Goal: Complete application form: Complete application form

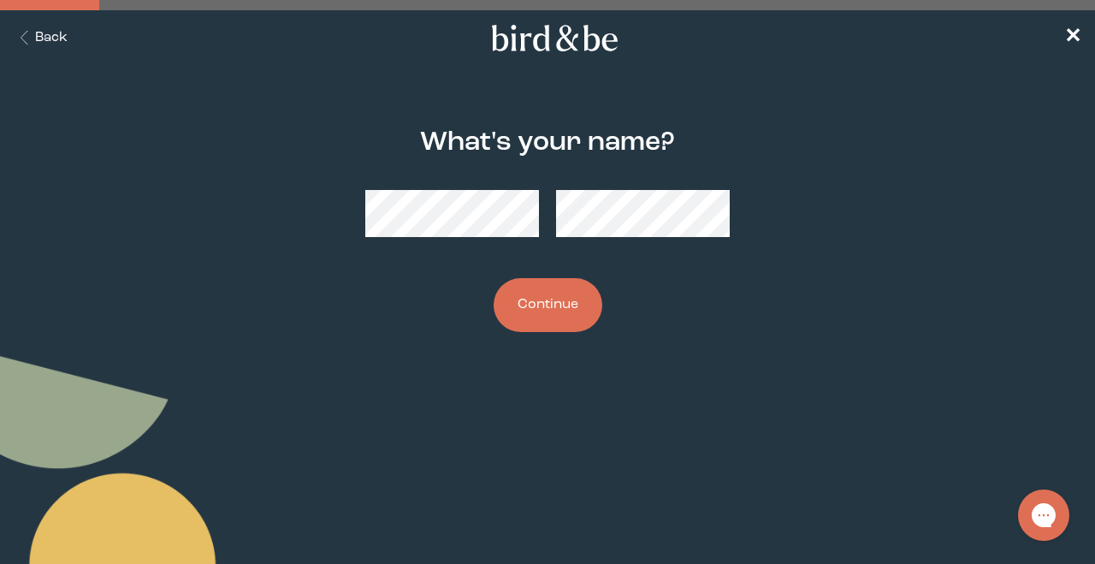
click at [573, 333] on div "What's your name? Continue" at bounding box center [547, 230] width 520 height 259
click at [560, 316] on button "Continue" at bounding box center [547, 305] width 109 height 54
click at [570, 285] on button "Continue" at bounding box center [547, 305] width 109 height 54
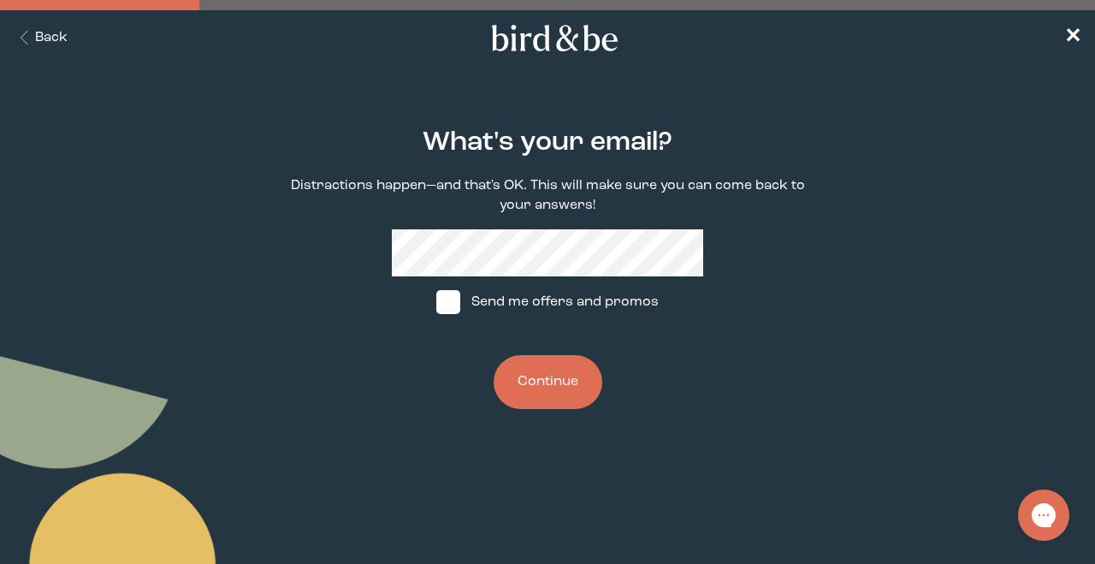
click at [811, 306] on form "What's your email? Distractions happen—and that's OK. This will make sure you c…" at bounding box center [547, 268] width 547 height 363
click at [539, 391] on button "Continue" at bounding box center [547, 382] width 109 height 54
click at [538, 398] on button "Continue" at bounding box center [547, 382] width 109 height 54
click at [534, 370] on button "Continue" at bounding box center [547, 382] width 109 height 54
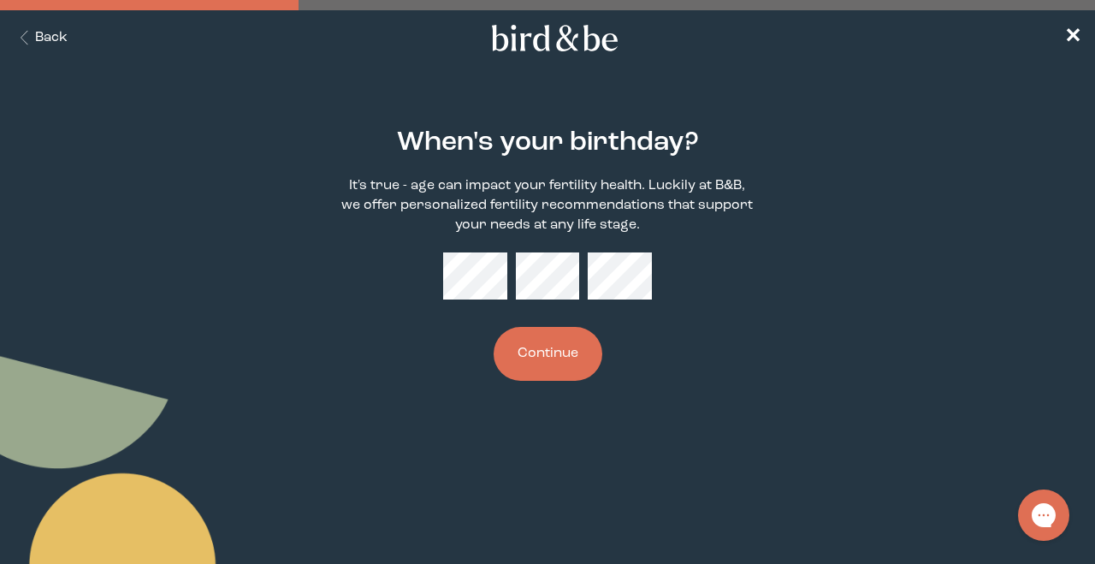
click at [560, 367] on button "Continue" at bounding box center [547, 354] width 109 height 54
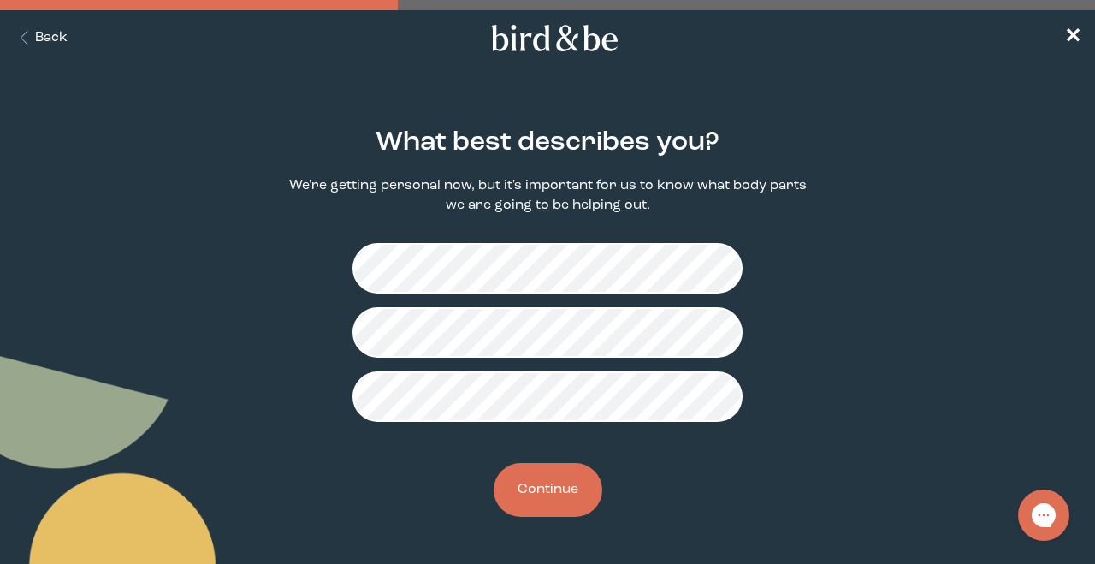
click at [549, 504] on button "Continue" at bounding box center [547, 490] width 109 height 54
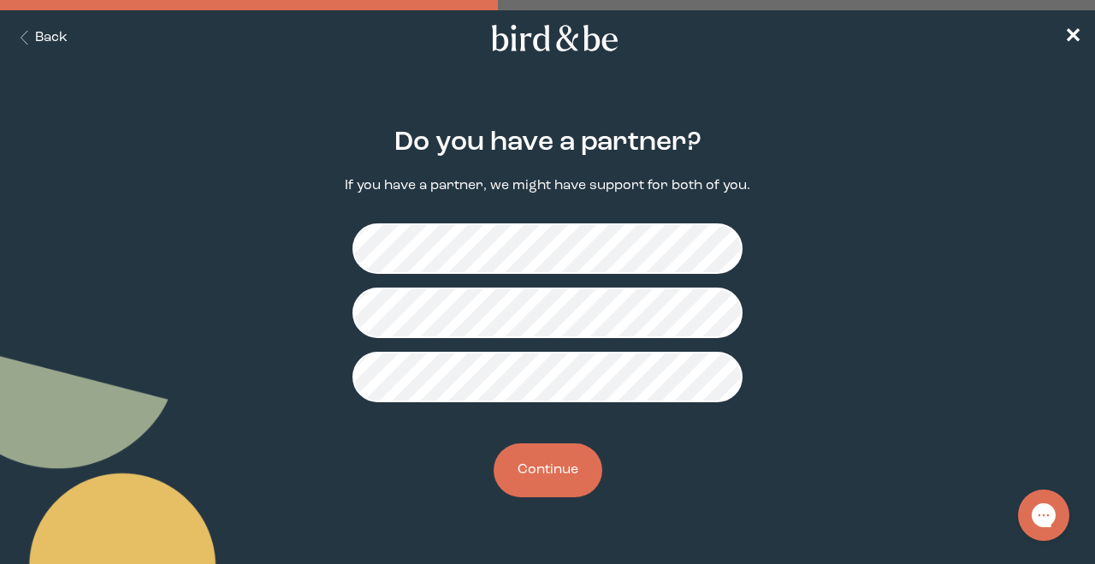
click at [531, 490] on button "Continue" at bounding box center [547, 470] width 109 height 54
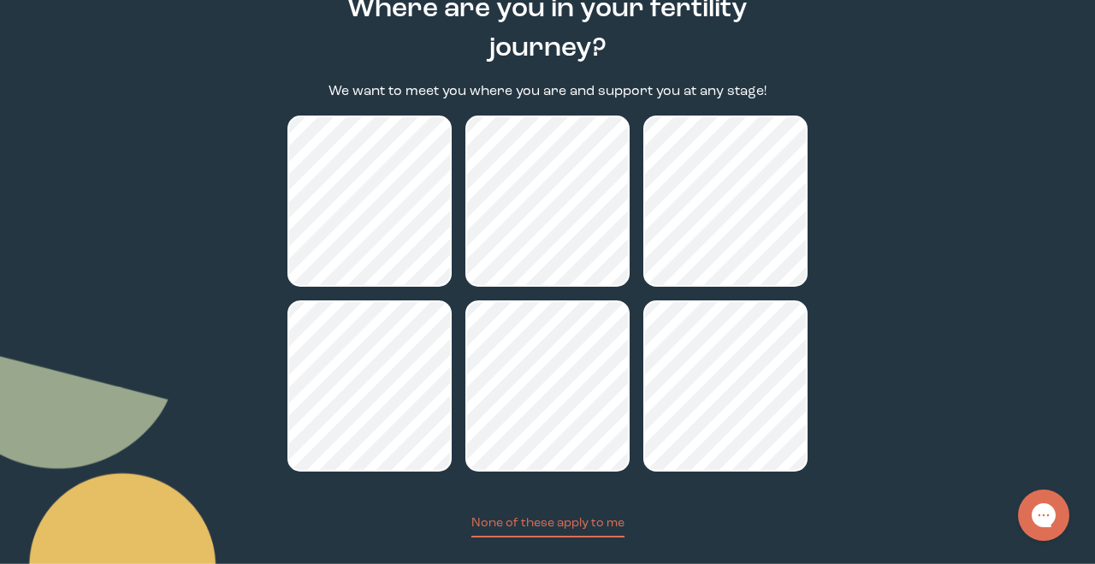
scroll to position [185, 0]
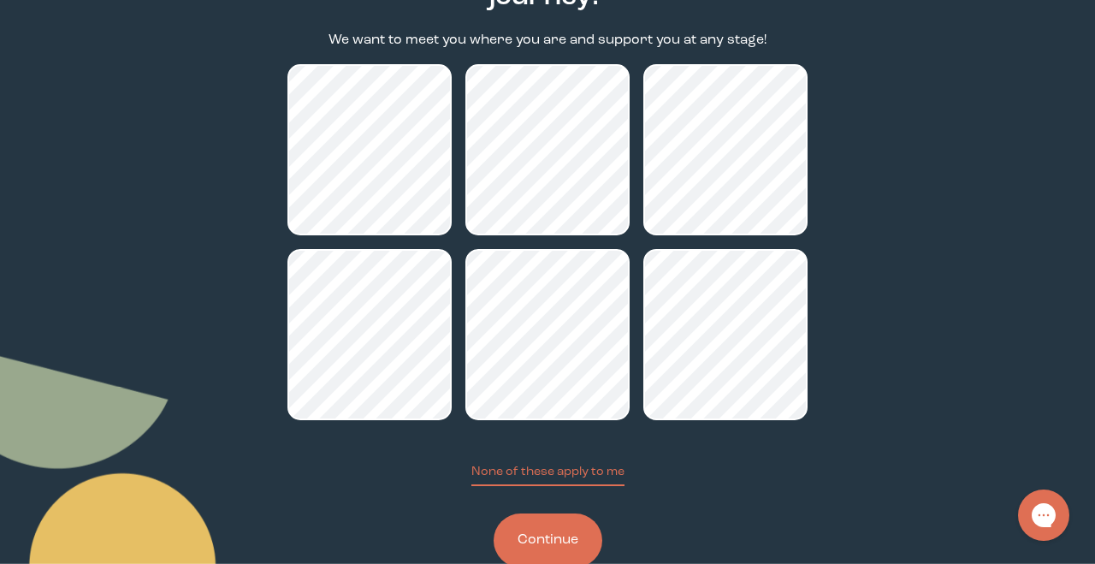
click at [564, 549] on button "Continue" at bounding box center [547, 540] width 109 height 54
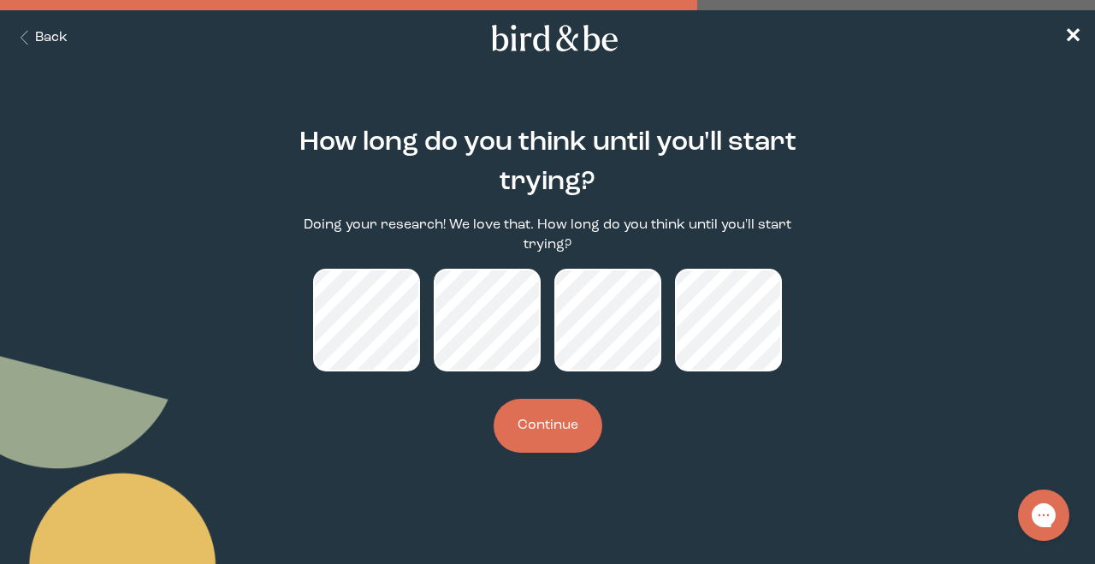
click at [544, 428] on button "Continue" at bounding box center [547, 425] width 109 height 54
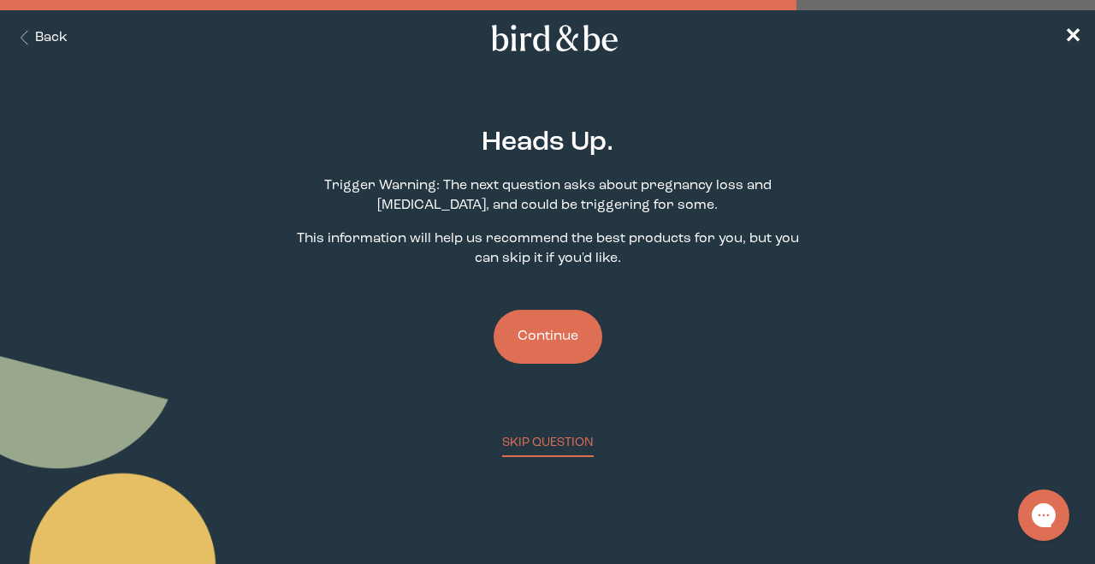
click at [539, 345] on button "Continue" at bounding box center [547, 337] width 109 height 54
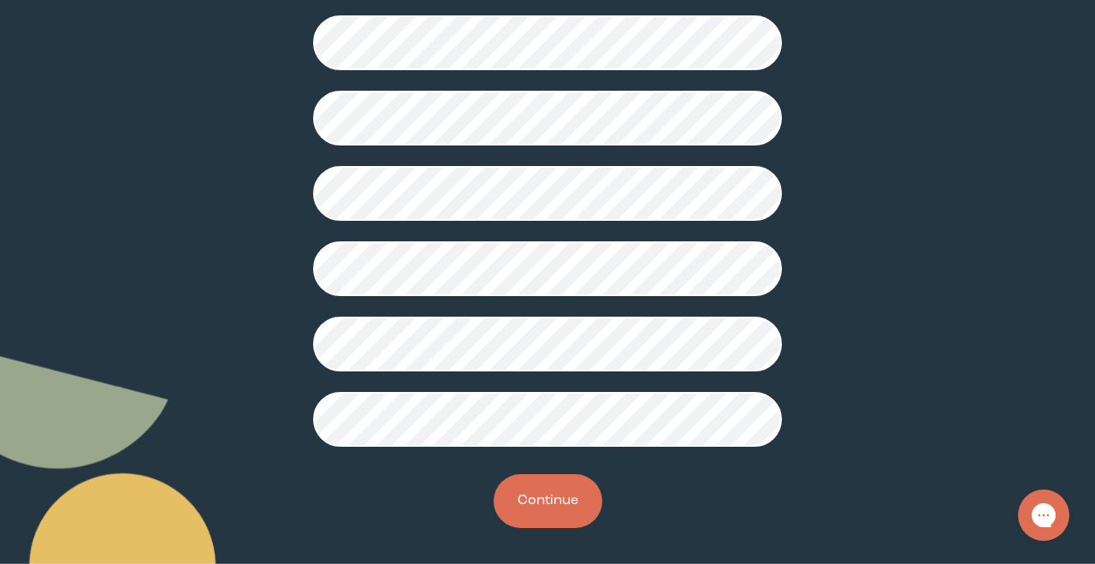
scroll to position [504, 0]
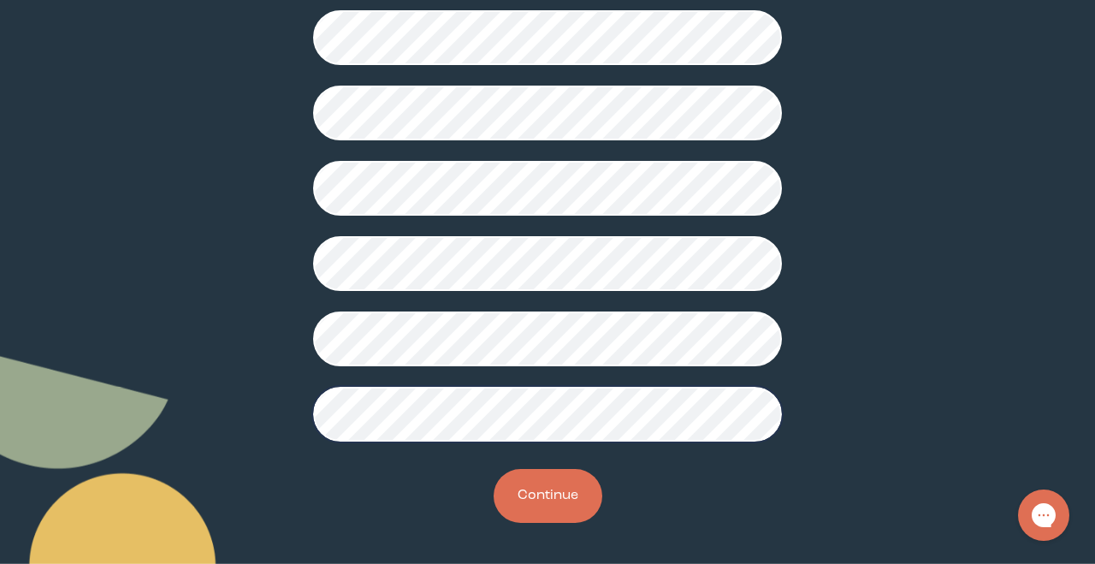
click at [542, 498] on button "Continue" at bounding box center [547, 496] width 109 height 54
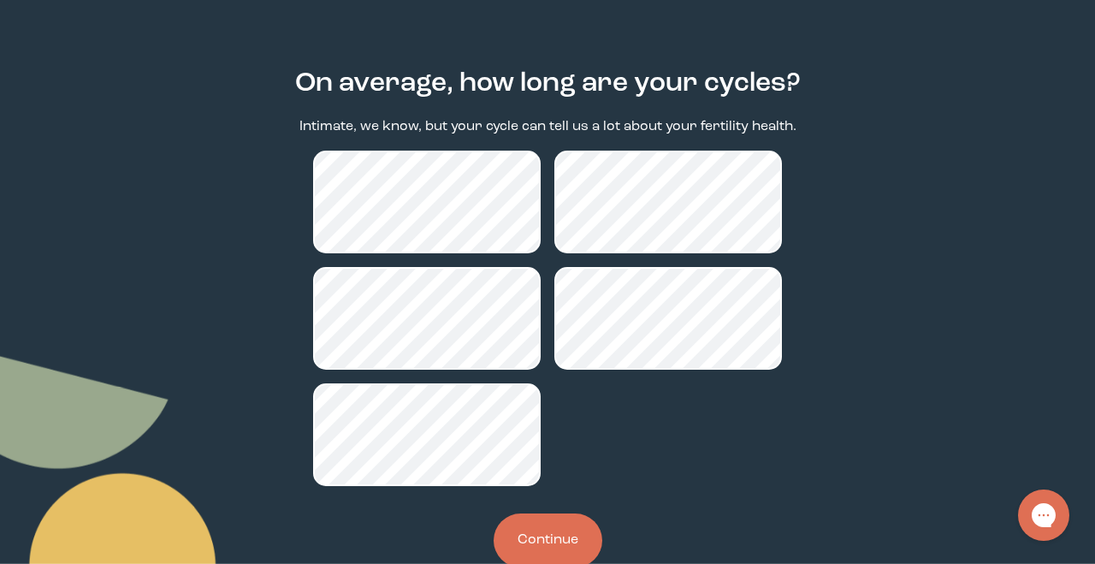
scroll to position [66, 0]
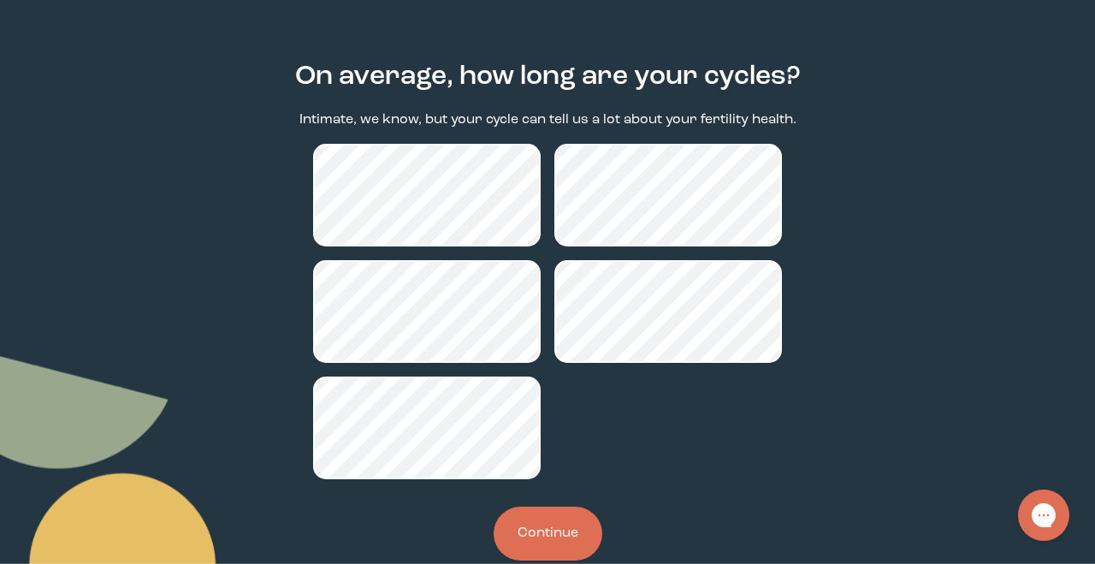
click at [546, 539] on button "Continue" at bounding box center [547, 533] width 109 height 54
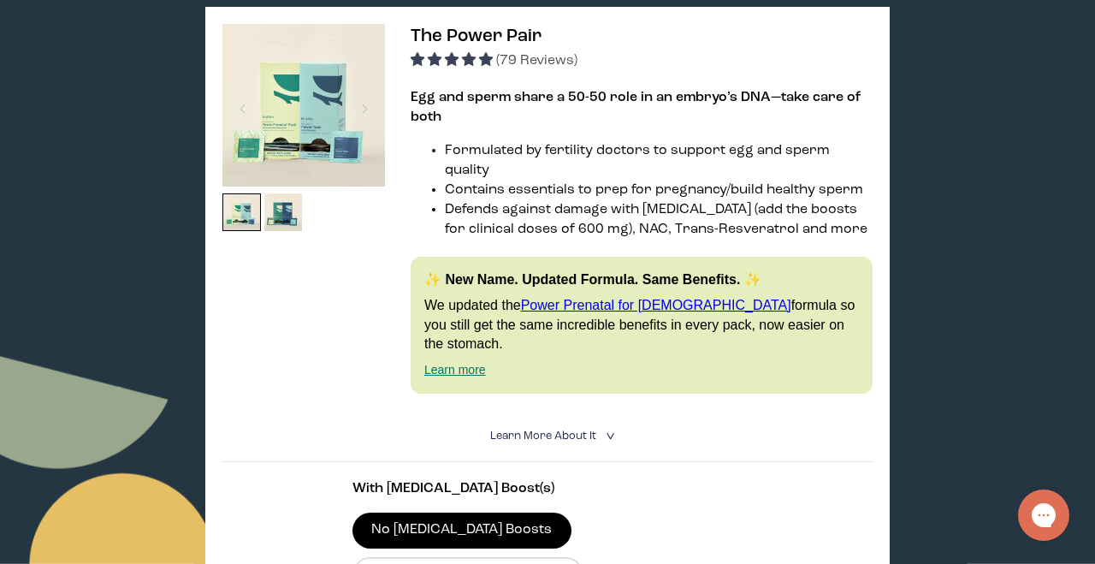
scroll to position [295, 0]
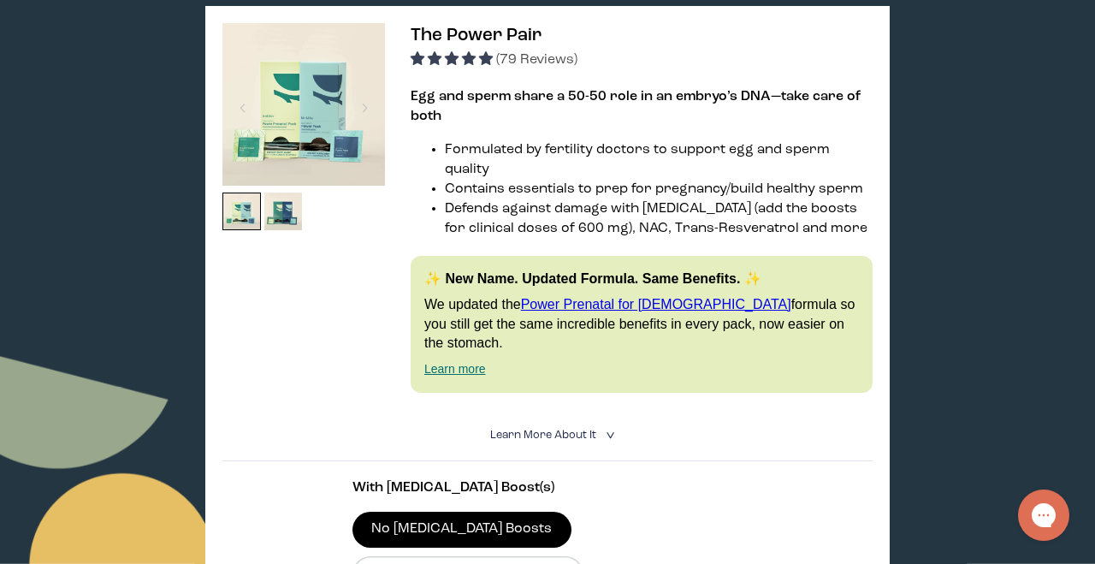
click at [565, 429] on span "Learn More About it" at bounding box center [543, 434] width 106 height 11
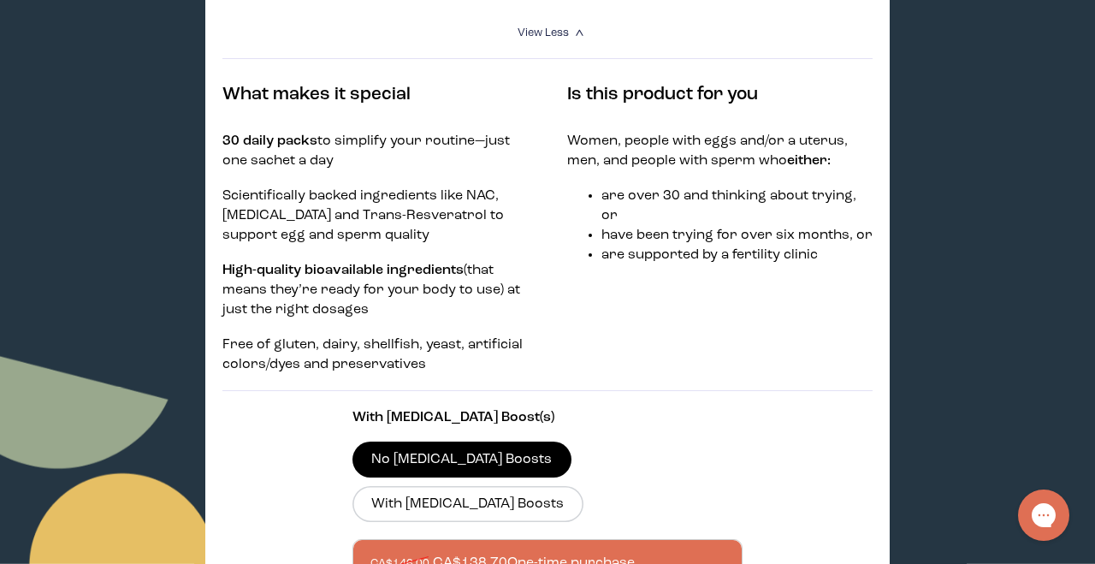
scroll to position [121, 0]
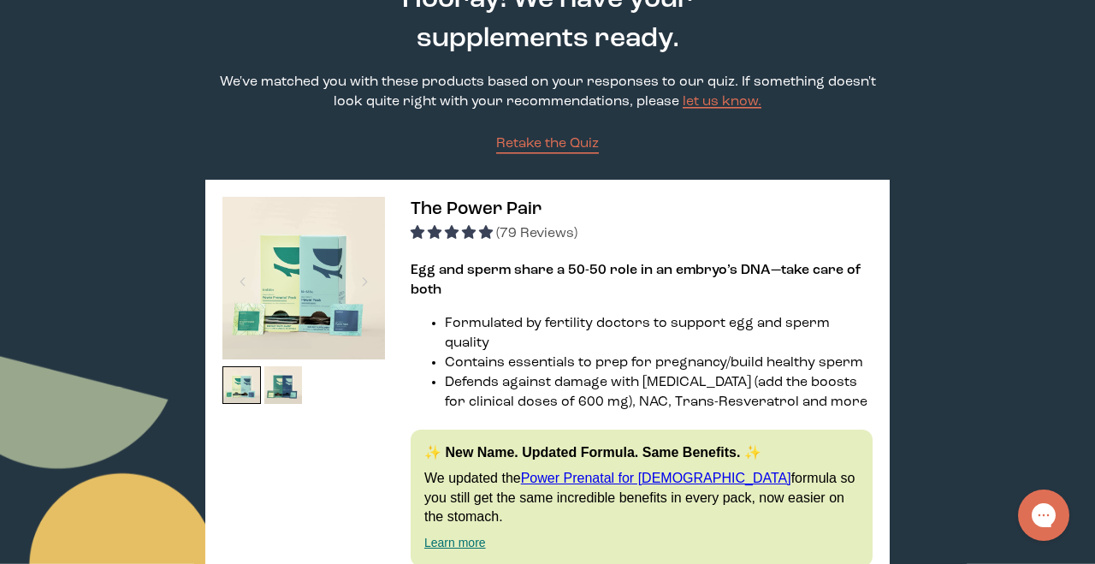
click at [463, 204] on span "The Power Pair" at bounding box center [475, 209] width 131 height 18
click at [281, 331] on img at bounding box center [303, 278] width 162 height 162
click at [330, 327] on img at bounding box center [303, 278] width 162 height 162
click at [235, 383] on img at bounding box center [241, 385] width 38 height 38
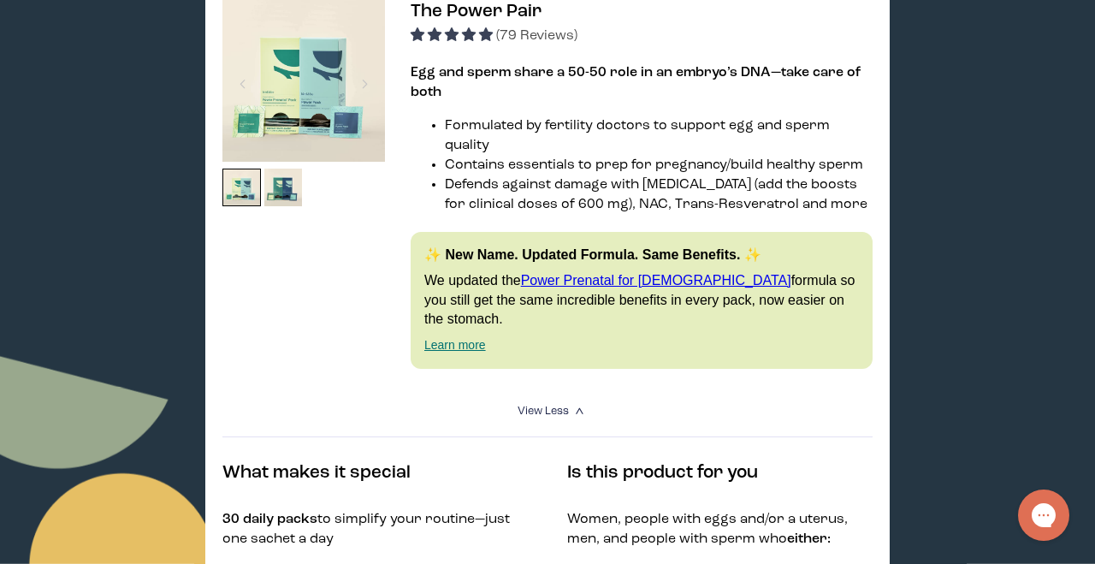
scroll to position [74, 0]
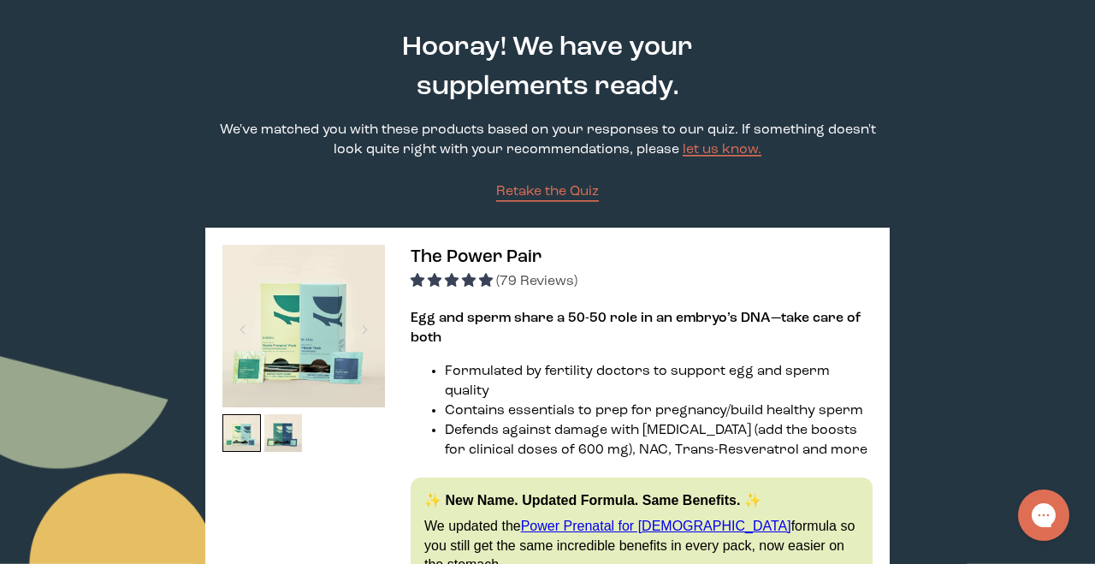
click at [345, 277] on img at bounding box center [303, 326] width 162 height 162
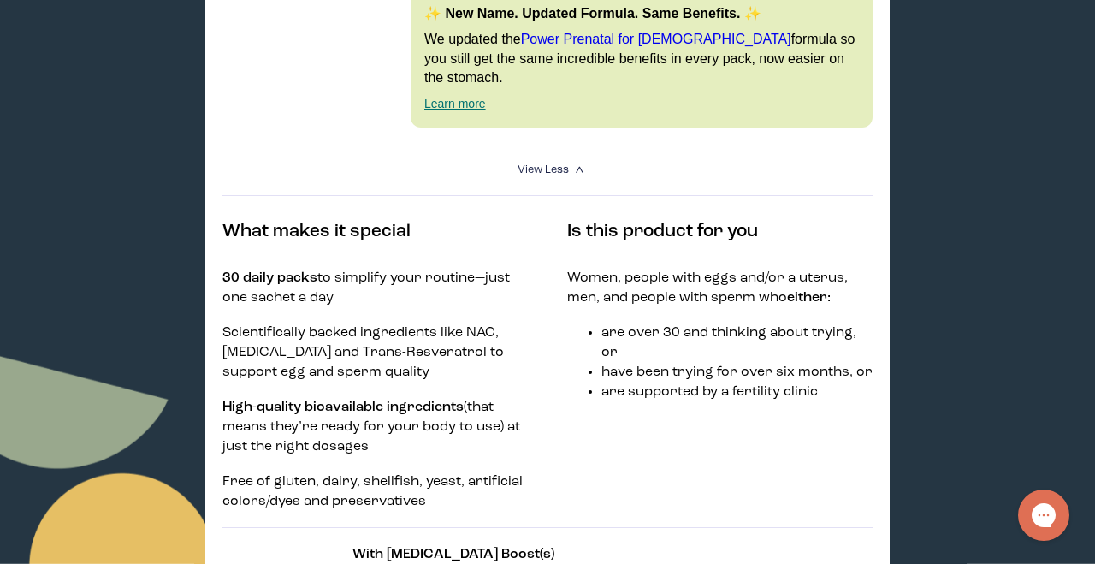
scroll to position [0, 0]
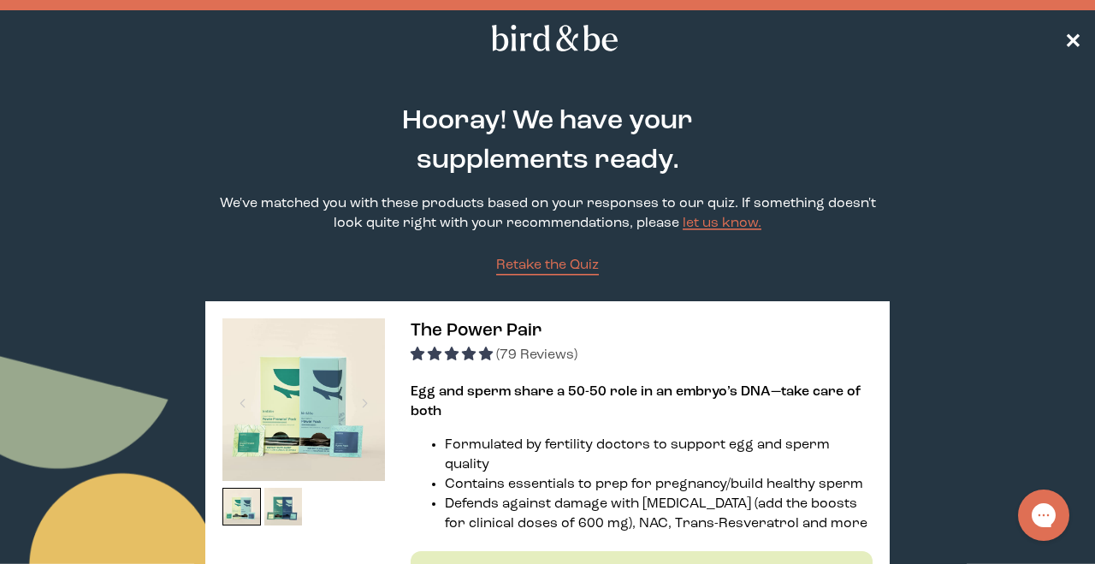
click at [1077, 33] on span "✕" at bounding box center [1072, 38] width 17 height 21
